Goal: Understand site structure: Grasp the organization and layout of the website

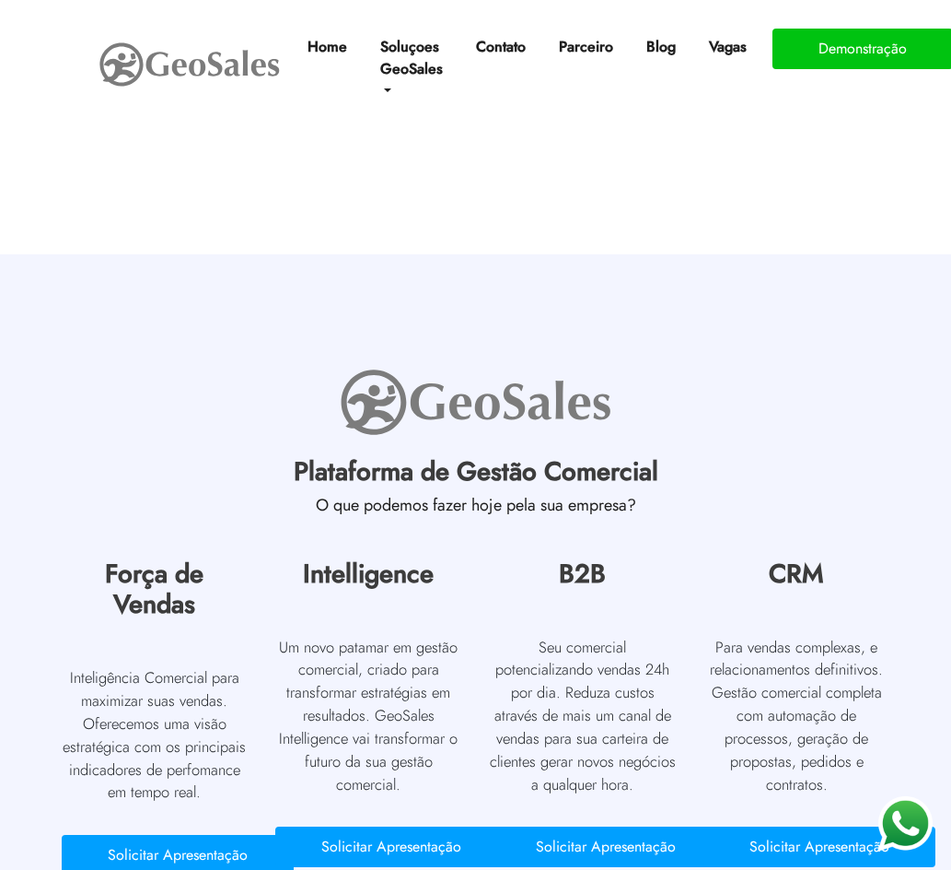
click at [485, 456] on h2 "Plataforma de Gestão Comercial" at bounding box center [476, 476] width 857 height 41
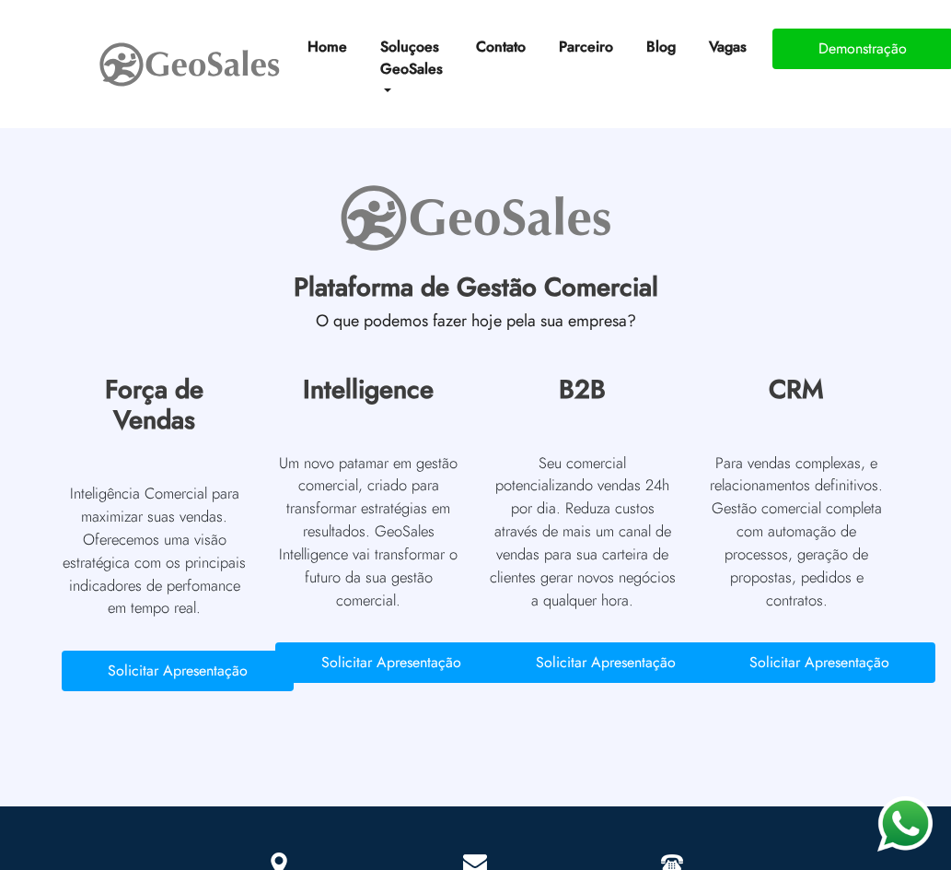
scroll to position [8289, 0]
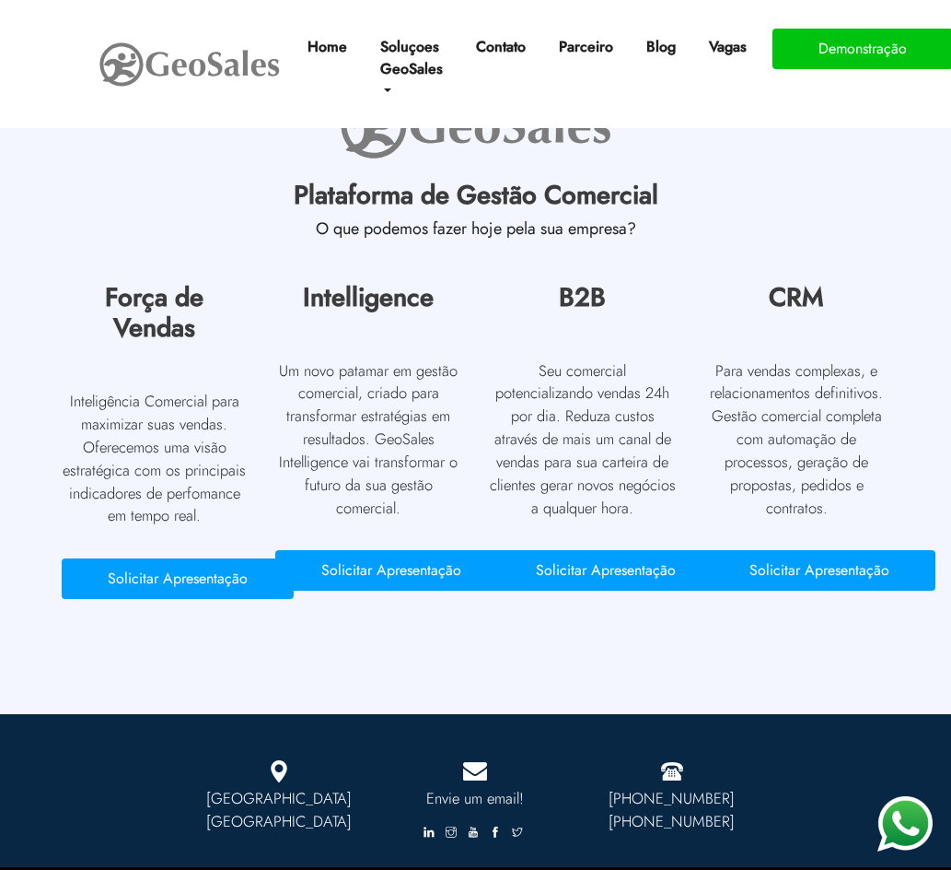
drag, startPoint x: 461, startPoint y: 649, endPoint x: 452, endPoint y: 647, distance: 9.6
click at [456, 651] on section "Plataforma de Gestão Comercial O que podemos fazer hoje pela sua empresa? Força…" at bounding box center [475, 346] width 951 height 736
click at [420, 625] on section "Plataforma de Gestão Comercial O que podemos fazer hoje pela sua empresa? Força…" at bounding box center [475, 346] width 951 height 736
drag, startPoint x: 575, startPoint y: 243, endPoint x: 611, endPoint y: 243, distance: 35.9
click at [609, 282] on h2 "B2B" at bounding box center [583, 302] width 187 height 41
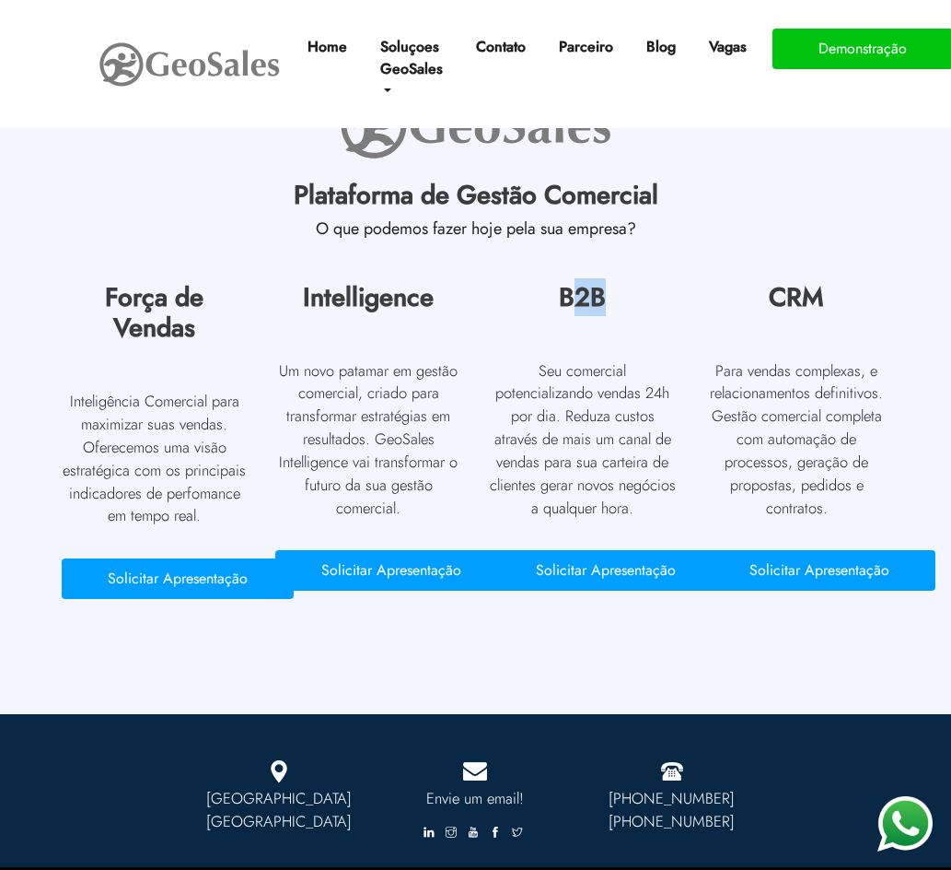
click at [611, 282] on h2 "B2B" at bounding box center [583, 302] width 187 height 41
drag, startPoint x: 797, startPoint y: 242, endPoint x: 835, endPoint y: 242, distance: 38.7
click at [835, 282] on h2 "CRM" at bounding box center [797, 302] width 187 height 41
click at [245, 333] on div "Força de Vendas Inteligência Comercial para maximizar suas vendas. Oferecemos u…" at bounding box center [155, 445] width 187 height 326
